Goal: Transaction & Acquisition: Download file/media

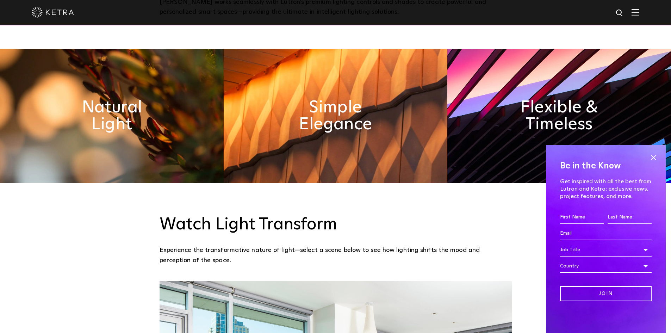
scroll to position [423, 0]
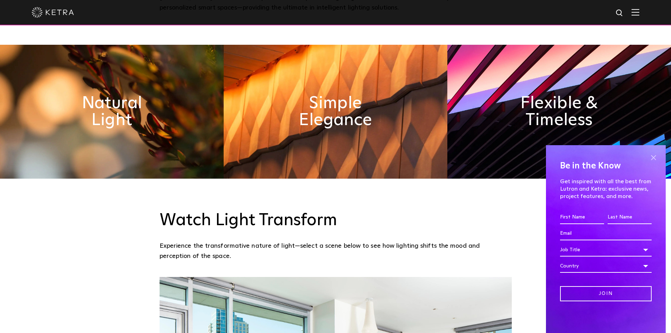
click at [651, 156] on span at bounding box center [653, 157] width 11 height 11
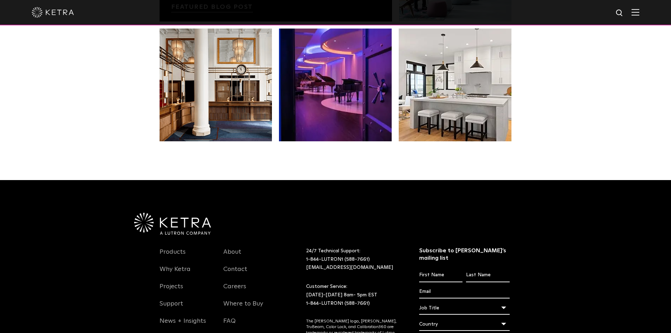
scroll to position [1479, 0]
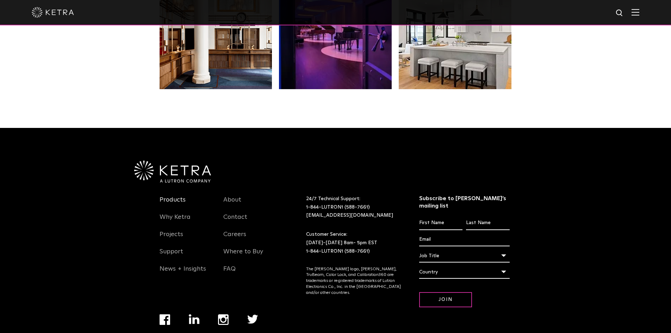
click at [176, 196] on link "Products" at bounding box center [173, 204] width 26 height 16
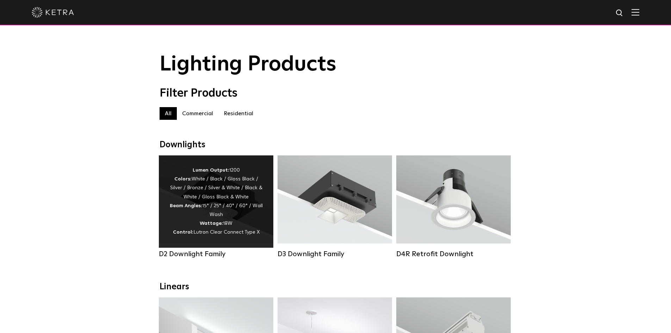
click at [209, 199] on div "Lumen Output: 1200 Colors: White / Black / Gloss Black / Silver / Bronze / Silv…" at bounding box center [215, 201] width 93 height 71
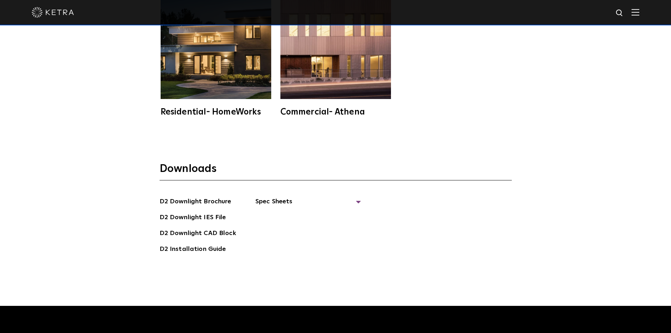
scroll to position [2007, 0]
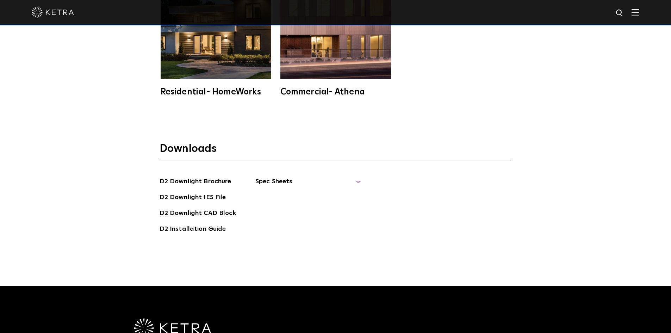
click at [271, 176] on span "Spec Sheets" at bounding box center [308, 183] width 106 height 15
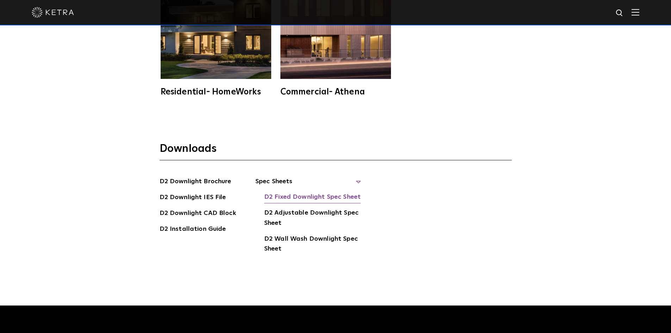
click at [315, 192] on link "D2 Fixed Downlight Spec Sheet" at bounding box center [312, 197] width 96 height 11
click at [181, 224] on link "D2 Installation Guide" at bounding box center [193, 229] width 67 height 11
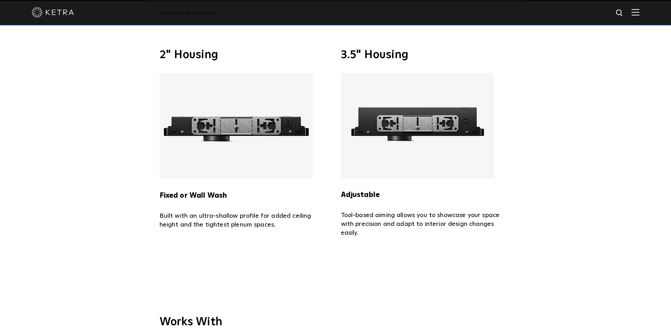
scroll to position [1620, 0]
